Goal: Obtain resource: Obtain resource

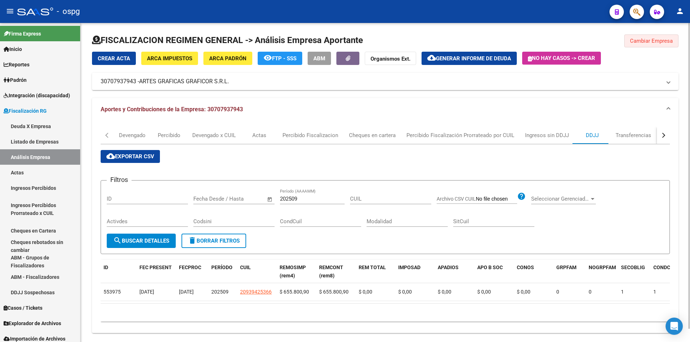
click at [653, 43] on span "Cambiar Empresa" at bounding box center [651, 41] width 43 height 6
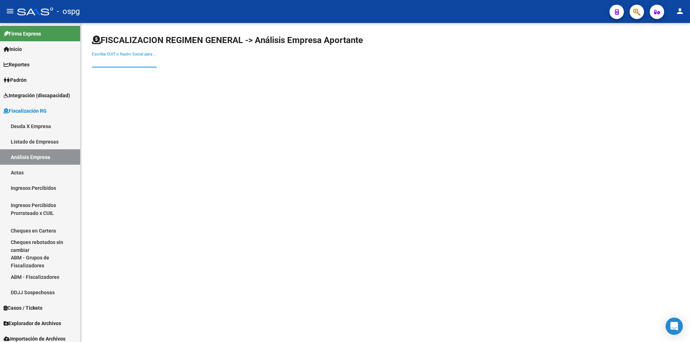
click at [127, 62] on input "Escriba CUIT o Razón Social para buscar" at bounding box center [124, 62] width 65 height 6
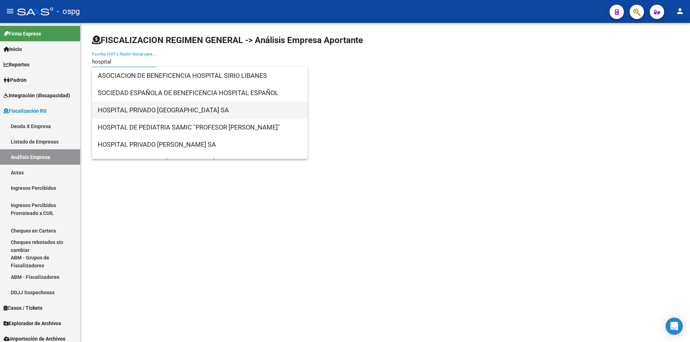
type input "hospital"
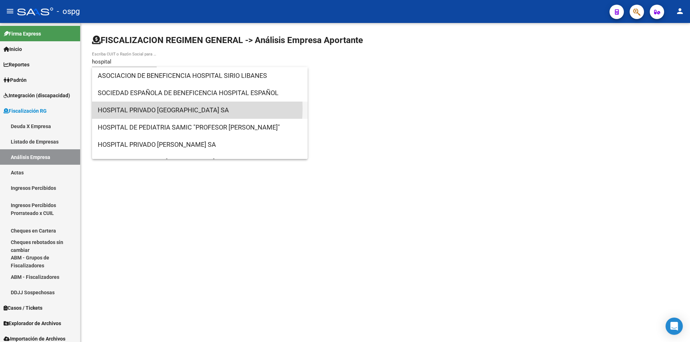
click at [157, 108] on span "HOSPITAL PRIVADO [GEOGRAPHIC_DATA] SA" at bounding box center [200, 110] width 204 height 17
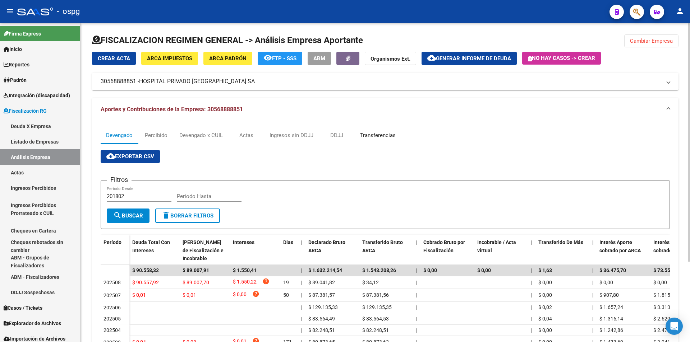
click at [386, 132] on div "Transferencias" at bounding box center [378, 135] width 36 height 8
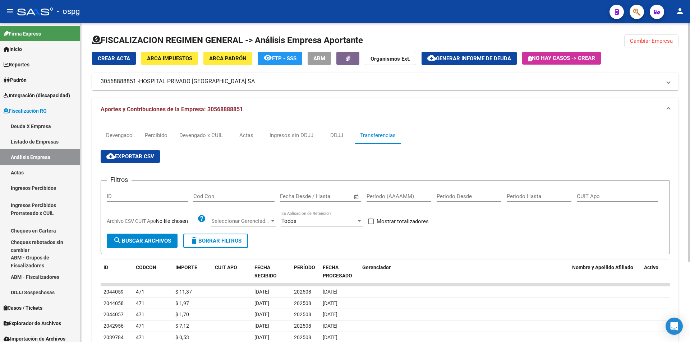
click at [384, 199] on input "Período (AAAAMM)" at bounding box center [398, 196] width 65 height 6
type input "202508"
click at [370, 222] on span at bounding box center [371, 222] width 6 height 6
click at [370, 225] on input "Mostrar totalizadores" at bounding box center [370, 225] width 0 height 0
checkbox input "true"
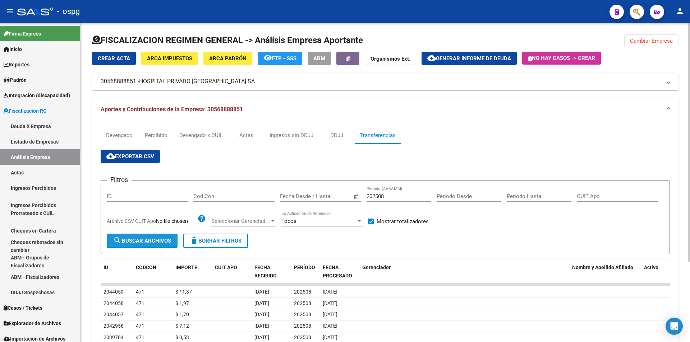
click at [151, 240] on span "search Buscar Archivos" at bounding box center [142, 241] width 58 height 6
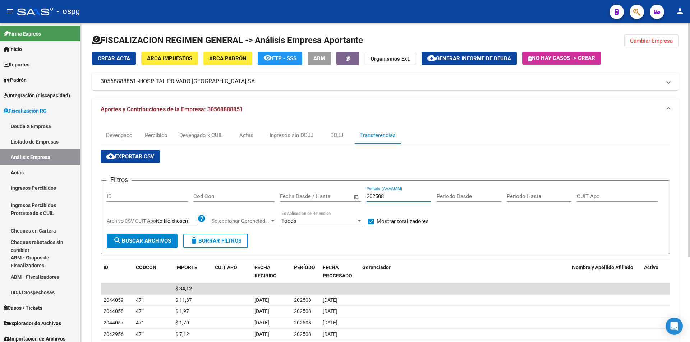
click at [389, 195] on input "202508" at bounding box center [398, 196] width 65 height 6
type input "202507"
click at [138, 239] on span "search Buscar Archivos" at bounding box center [142, 241] width 58 height 6
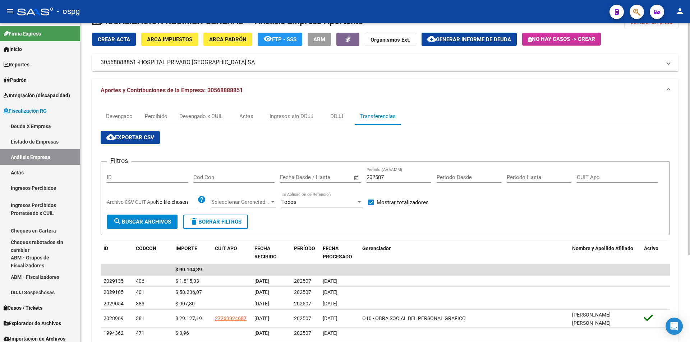
scroll to position [36, 0]
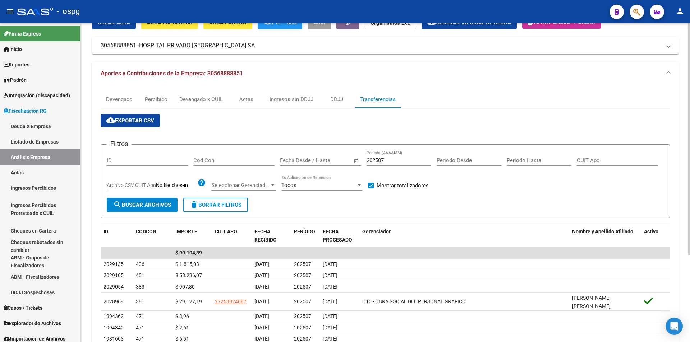
click at [638, 95] on mat-tab-group "Devengado Percibido Devengado x CUIL Actas Ingresos sin DDJJ DDJJ Transferencia…" at bounding box center [385, 248] width 569 height 315
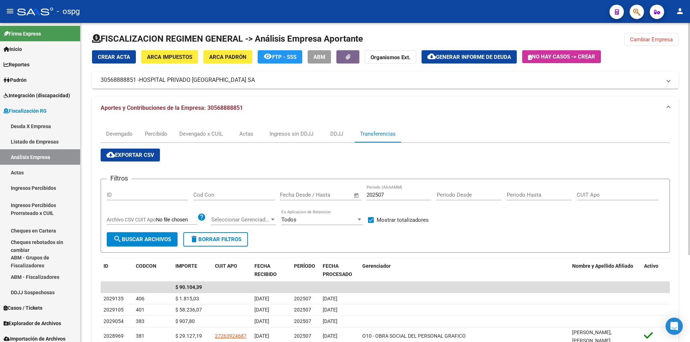
scroll to position [0, 0]
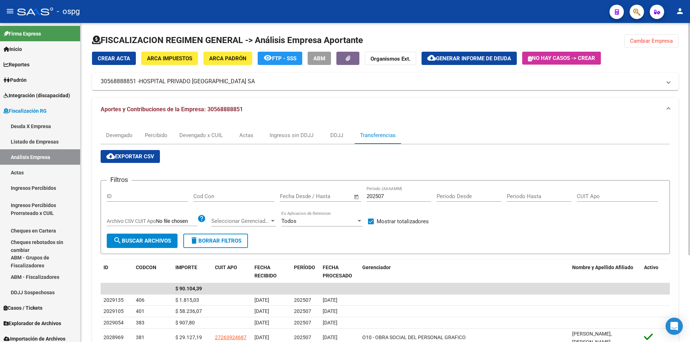
click at [658, 45] on button "Cambiar Empresa" at bounding box center [651, 40] width 54 height 13
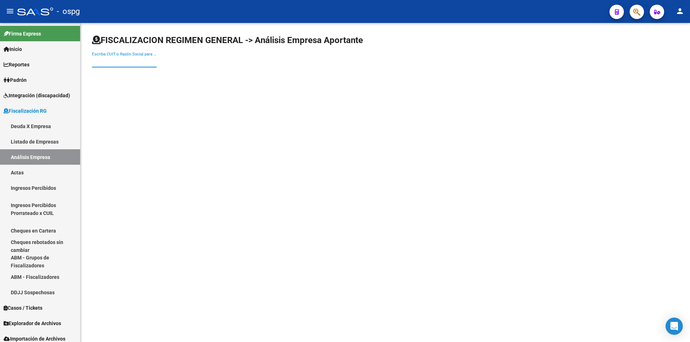
click at [109, 61] on input "Escriba CUIT o Razón Social para buscar" at bounding box center [124, 62] width 65 height 6
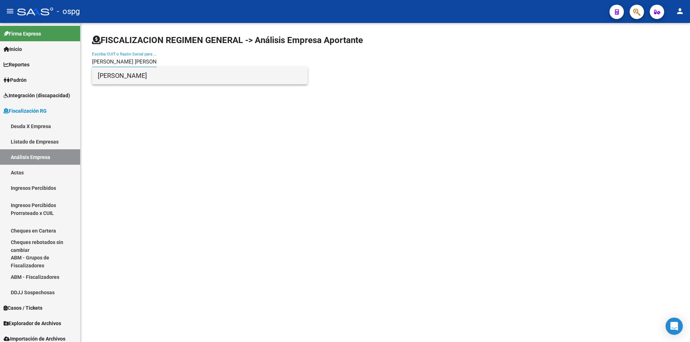
type input "[PERSON_NAME] [PERSON_NAME]"
click at [146, 72] on span "[PERSON_NAME]" at bounding box center [200, 75] width 204 height 17
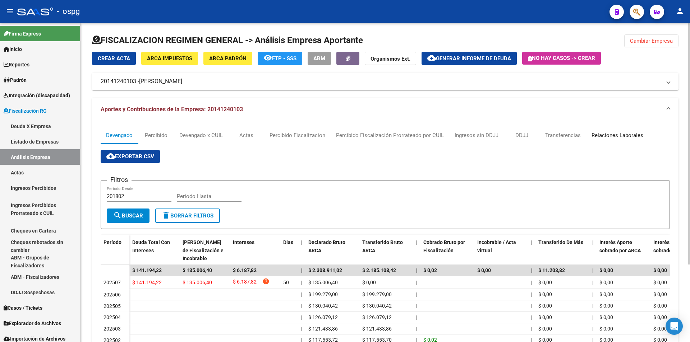
click at [631, 134] on div "Relaciones Laborales" at bounding box center [617, 135] width 52 height 8
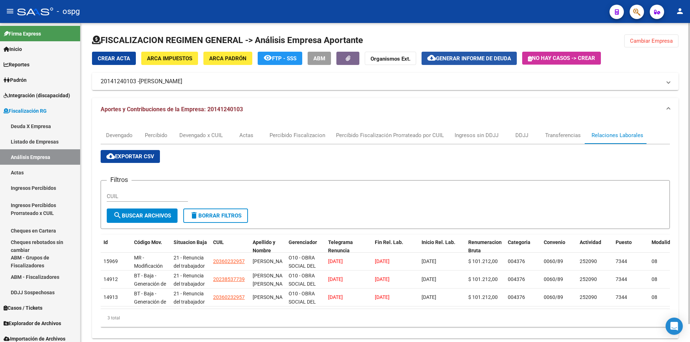
click at [470, 56] on span "Generar informe de deuda" at bounding box center [473, 58] width 75 height 6
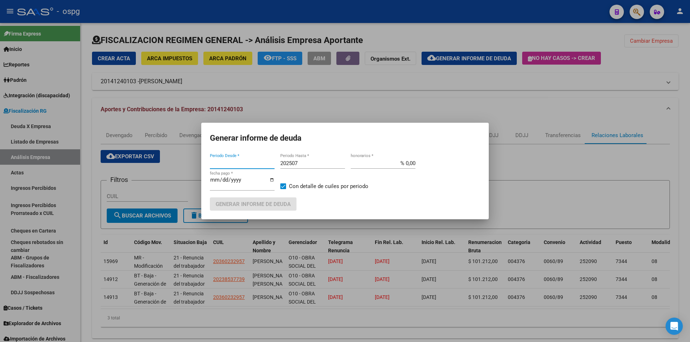
type input "202505"
click at [322, 162] on input "202507" at bounding box center [312, 163] width 65 height 6
type input "202508"
click at [284, 182] on label "Con detalle de cuiles por periodo" at bounding box center [324, 186] width 88 height 9
click at [283, 189] on input "Con detalle de cuiles por periodo" at bounding box center [283, 189] width 0 height 0
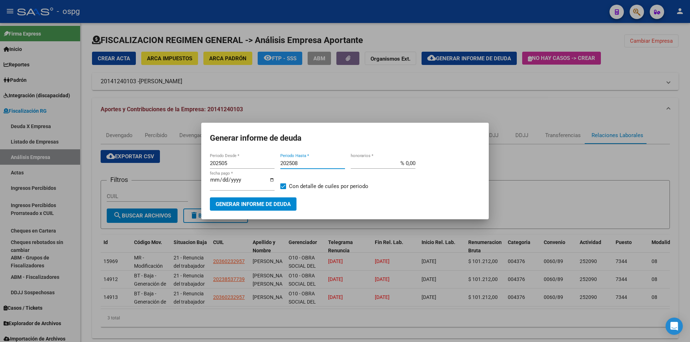
checkbox input "false"
click at [271, 203] on span "Generar informe de deuda" at bounding box center [253, 204] width 75 height 6
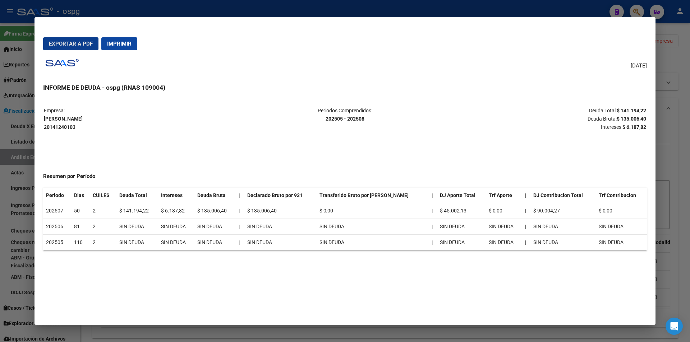
click at [73, 43] on span "Exportar a PDF" at bounding box center [71, 44] width 44 height 6
click at [683, 81] on div at bounding box center [345, 171] width 690 height 342
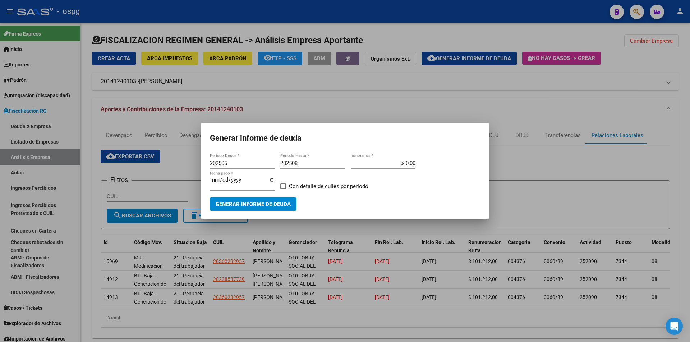
click at [683, 149] on div at bounding box center [345, 171] width 690 height 342
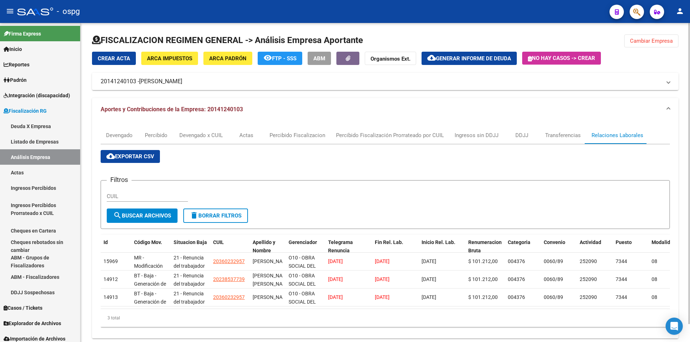
click at [684, 124] on div "FISCALIZACION REGIMEN GENERAL -> Análisis Empresa Aportante Cambiar Empresa Cre…" at bounding box center [384, 189] width 609 height 333
click at [476, 55] on button "cloud_download Generar informe de deuda" at bounding box center [468, 58] width 95 height 13
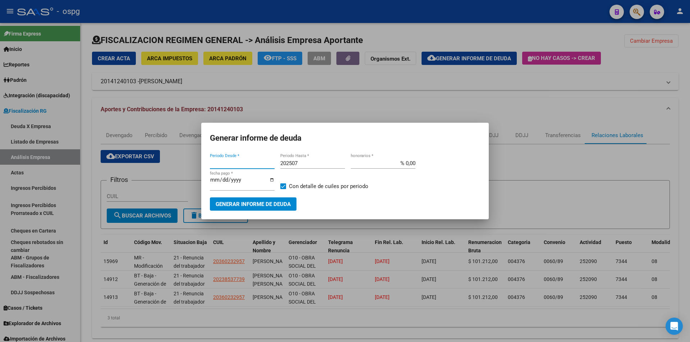
type input "202505"
click at [273, 204] on span "Generar informe de deuda" at bounding box center [253, 204] width 75 height 6
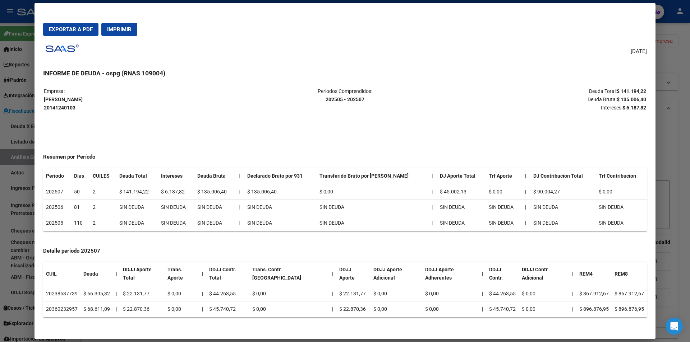
scroll to position [6, 0]
click at [685, 154] on div at bounding box center [345, 171] width 690 height 342
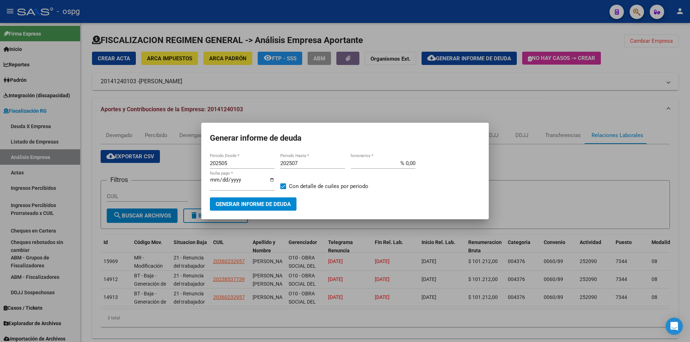
click at [685, 154] on div at bounding box center [345, 171] width 690 height 342
